Goal: Information Seeking & Learning: Learn about a topic

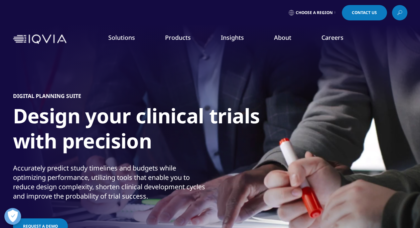
click at [40, 121] on link "Clinical Trial Payments" at bounding box center [61, 120] width 96 height 7
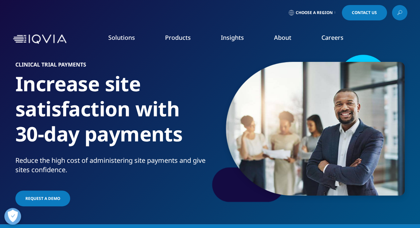
click at [165, 141] on h1 "Increase site satisfaction with 30-day payments" at bounding box center [111, 113] width 192 height 85
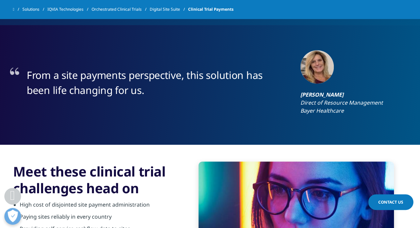
scroll to position [398, 0]
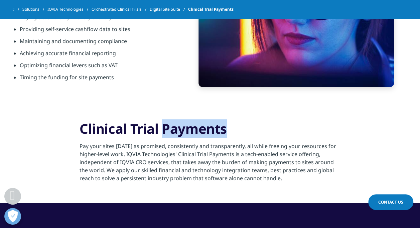
drag, startPoint x: 163, startPoint y: 128, endPoint x: 320, endPoint y: 122, distance: 157.7
click at [320, 122] on h3 "Clinical Trial Payments" at bounding box center [209, 131] width 261 height 22
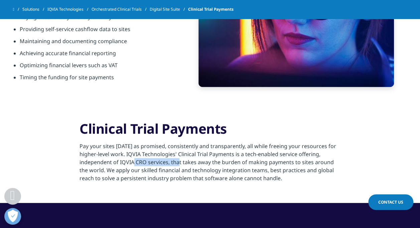
drag, startPoint x: 120, startPoint y: 161, endPoint x: 166, endPoint y: 162, distance: 46.8
click at [166, 162] on p "Pay your sites [DATE] as promised, consistently and transparently, all while fr…" at bounding box center [209, 164] width 261 height 44
copy p "IQVIA CRO services"
